Goal: Find specific page/section: Find specific page/section

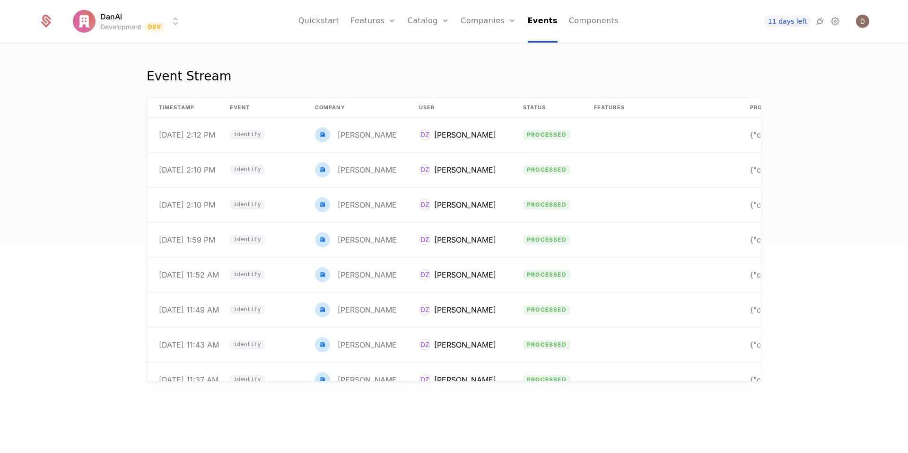
click at [295, 45] on div "Event Stream timestamp Event Company User Status Features Properties [DATE] 2:1…" at bounding box center [454, 251] width 908 height 415
drag, startPoint x: 379, startPoint y: 21, endPoint x: 380, endPoint y: 26, distance: 4.9
click at [379, 21] on link "Features" at bounding box center [372, 21] width 45 height 43
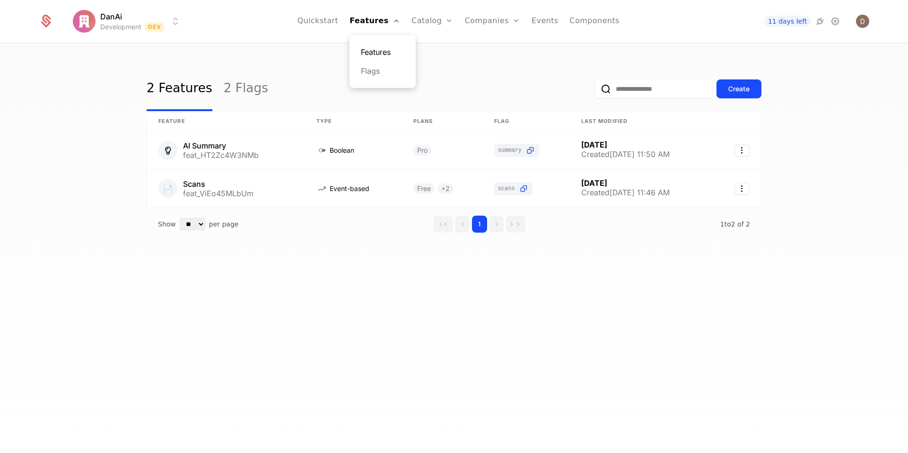
click at [388, 51] on link "Features" at bounding box center [382, 51] width 43 height 11
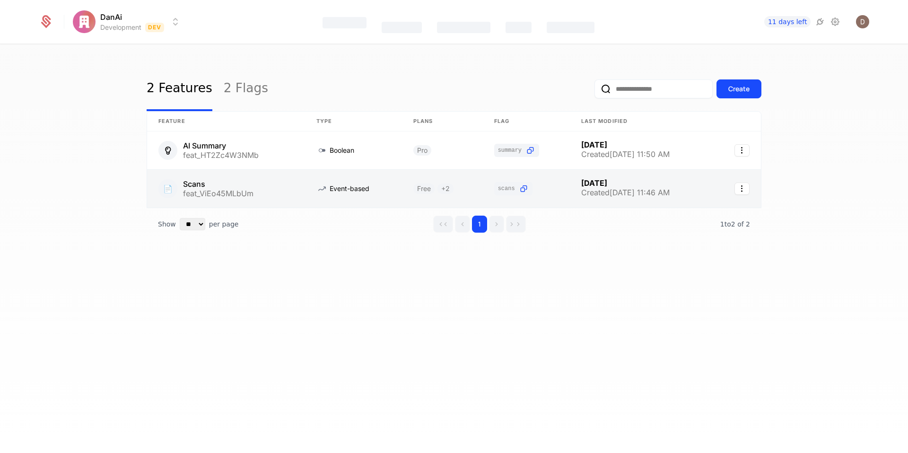
click at [193, 187] on link at bounding box center [226, 189] width 158 height 38
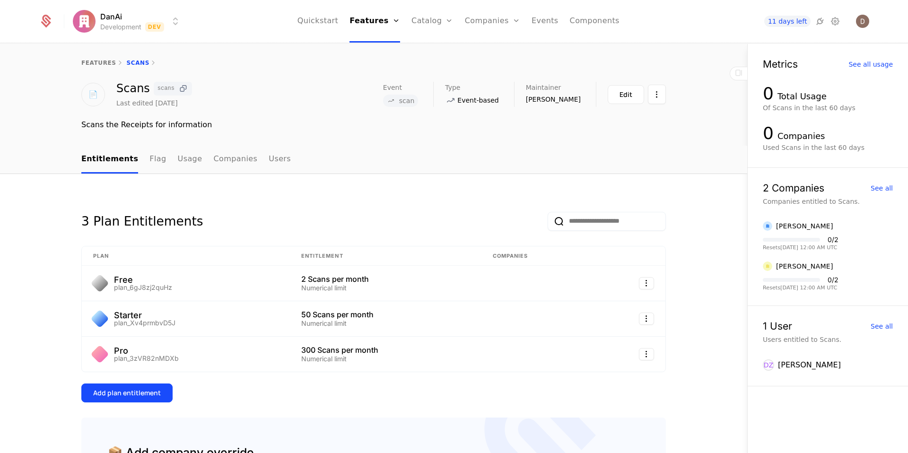
click at [181, 89] on icon at bounding box center [183, 89] width 10 height 10
